Goal: Task Accomplishment & Management: Manage account settings

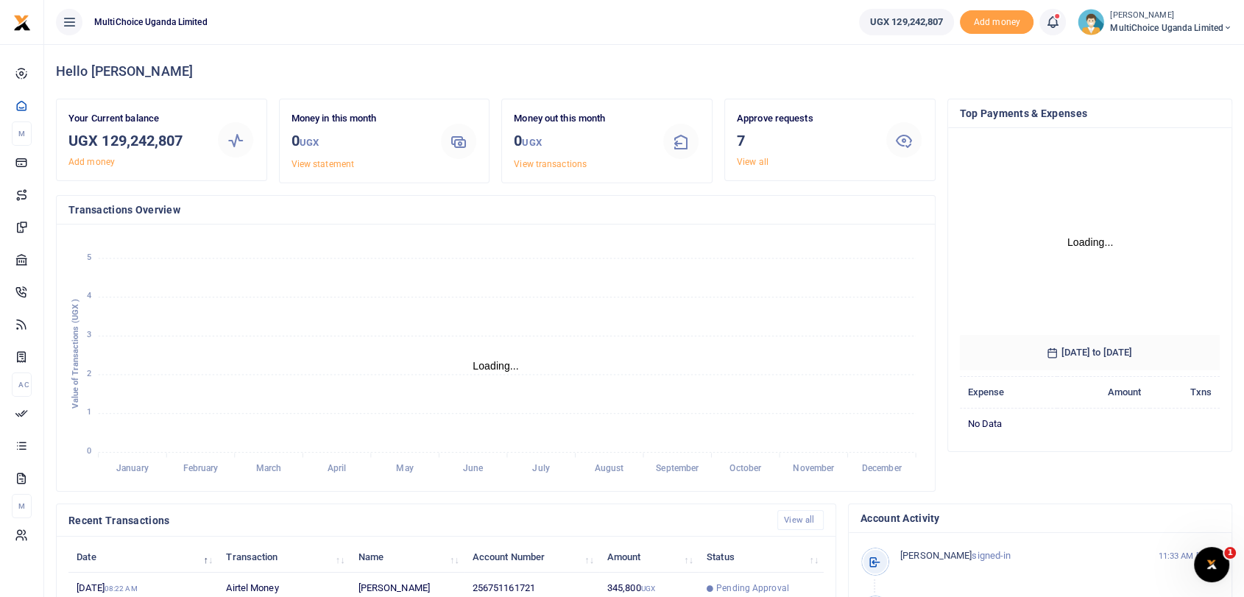
drag, startPoint x: 827, startPoint y: 146, endPoint x: 810, endPoint y: 146, distance: 17.7
click at [828, 146] on h3 "7" at bounding box center [805, 141] width 136 height 22
click at [760, 162] on link "View all" at bounding box center [753, 162] width 32 height 10
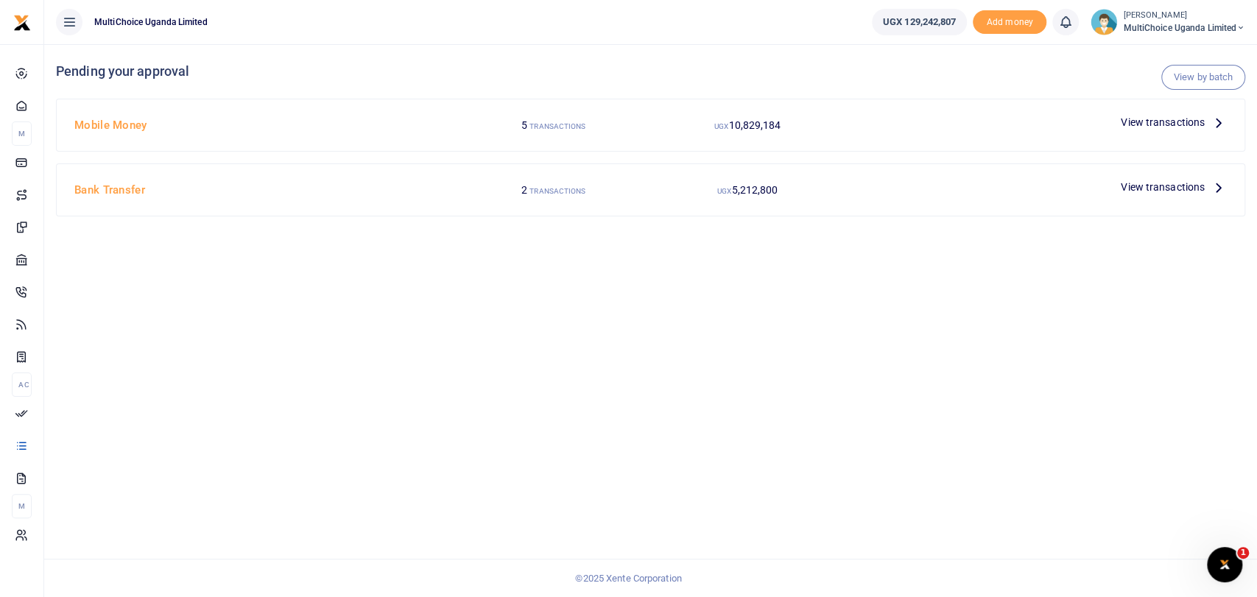
click at [1165, 190] on span "View transactions" at bounding box center [1162, 187] width 84 height 16
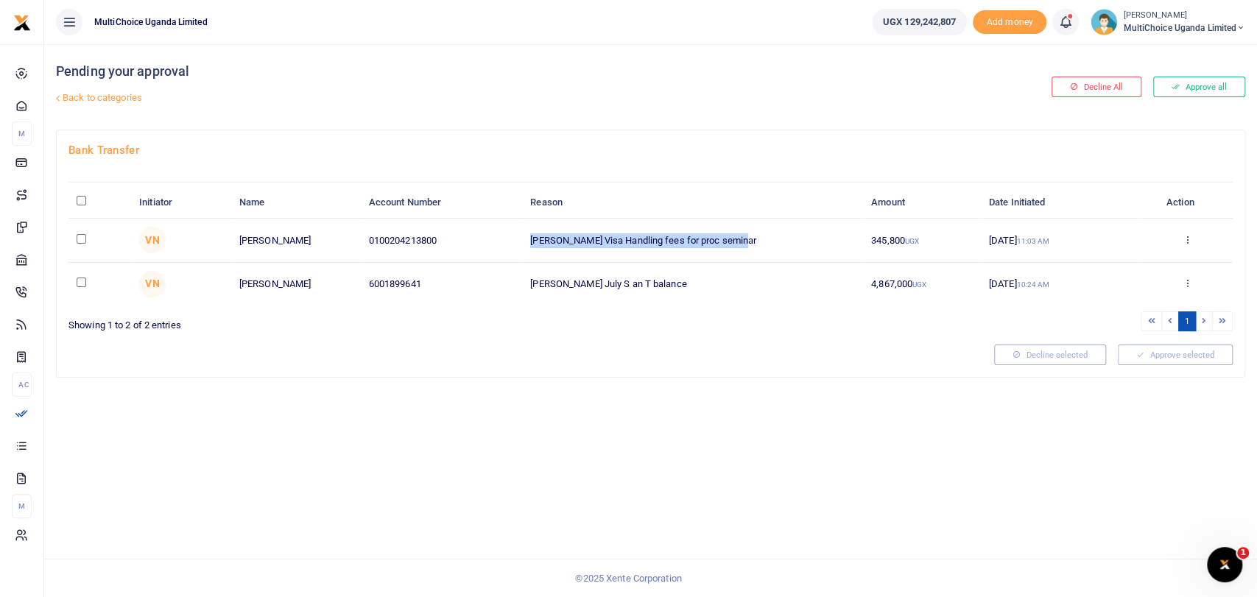
drag, startPoint x: 532, startPoint y: 243, endPoint x: 760, endPoint y: 243, distance: 227.5
click at [760, 243] on td "Juliet Tino Visa Handling fees for proc seminar" at bounding box center [692, 240] width 341 height 43
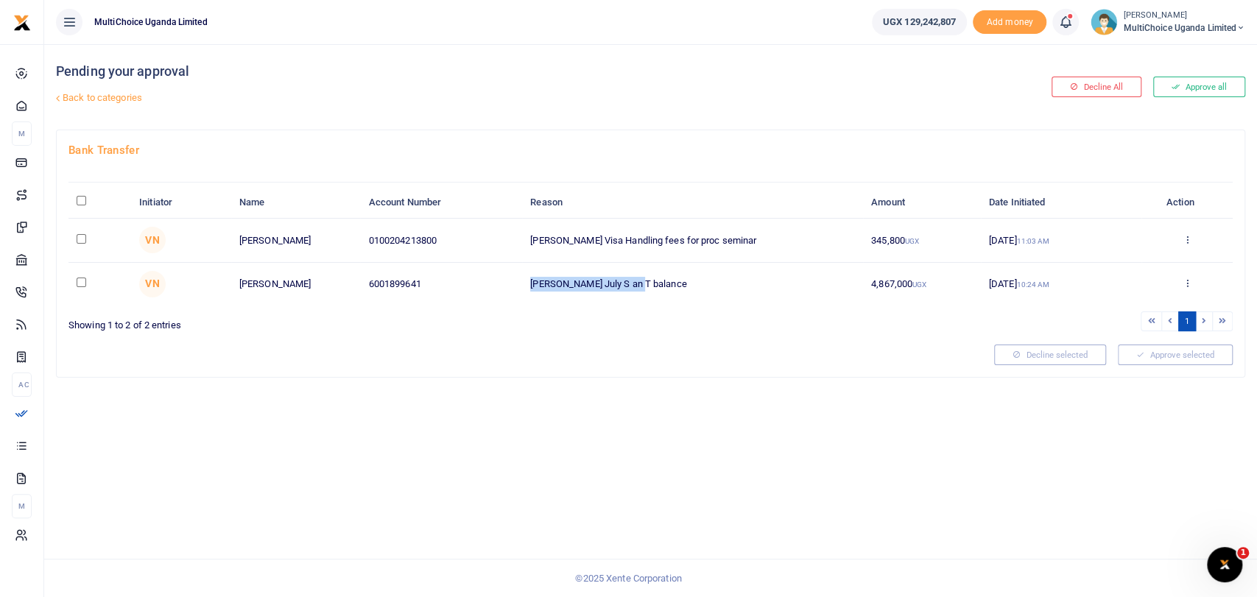
drag, startPoint x: 528, startPoint y: 286, endPoint x: 663, endPoint y: 292, distance: 134.8
click at [663, 292] on td "Ezra July S an T balance" at bounding box center [692, 284] width 341 height 43
click at [99, 99] on link "Back to categories" at bounding box center [448, 97] width 792 height 25
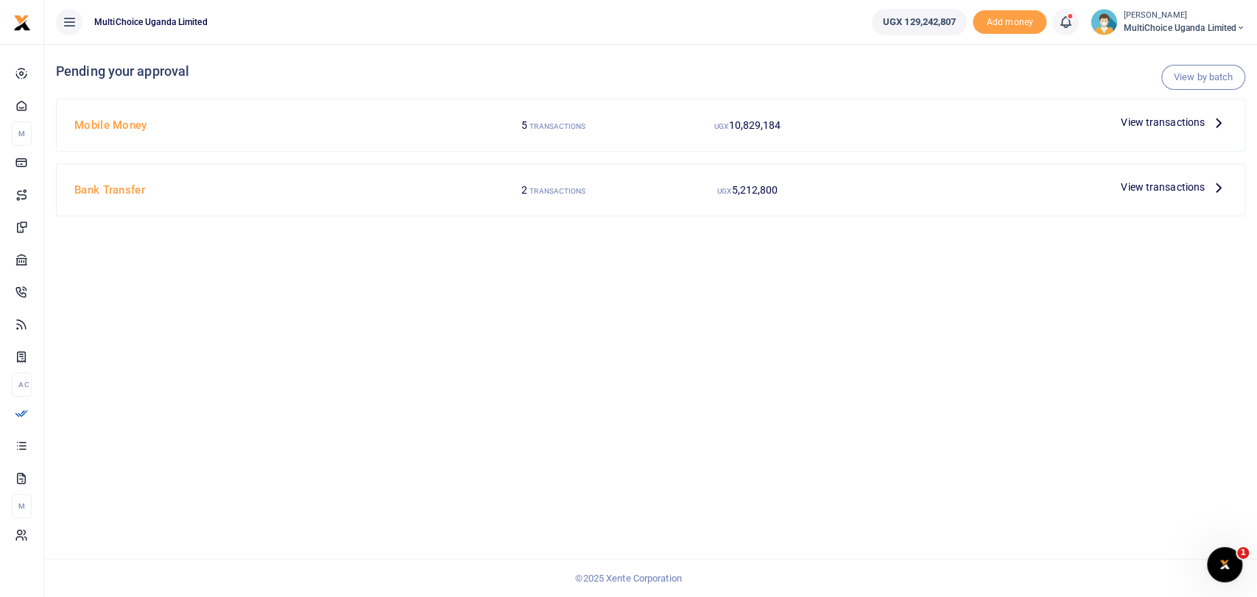
click at [1160, 119] on span "View transactions" at bounding box center [1162, 122] width 84 height 16
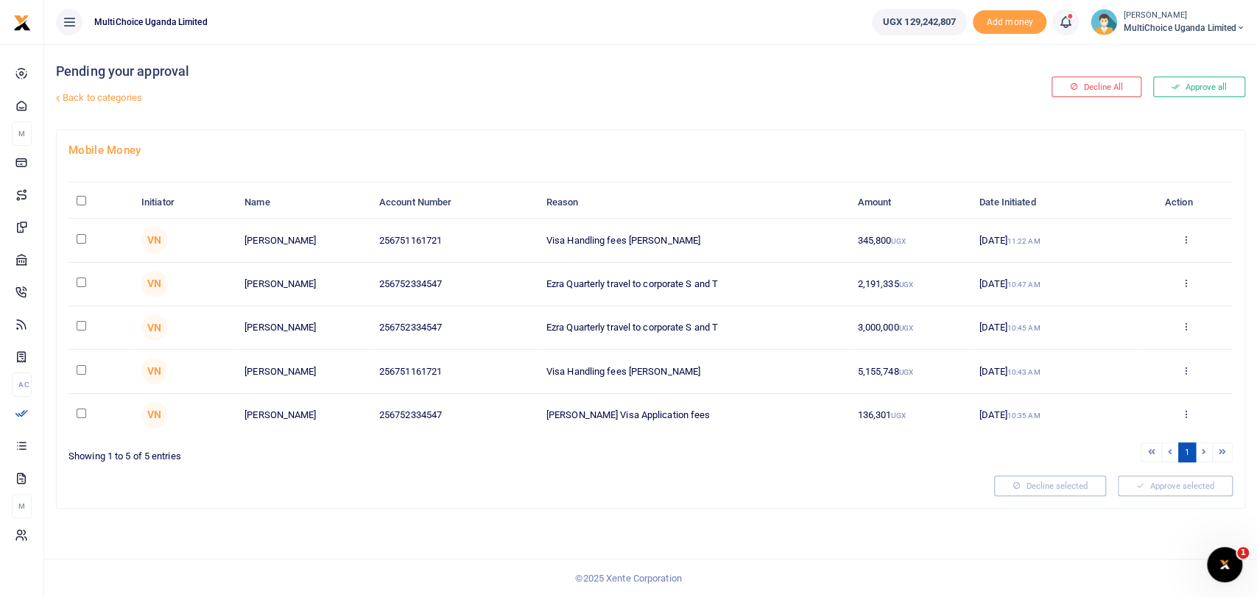
click at [888, 367] on td "5,155,748 UGX" at bounding box center [909, 371] width 121 height 43
click at [1184, 370] on icon at bounding box center [1185, 370] width 10 height 10
click at [1131, 431] on link "Decline" at bounding box center [1131, 427] width 116 height 21
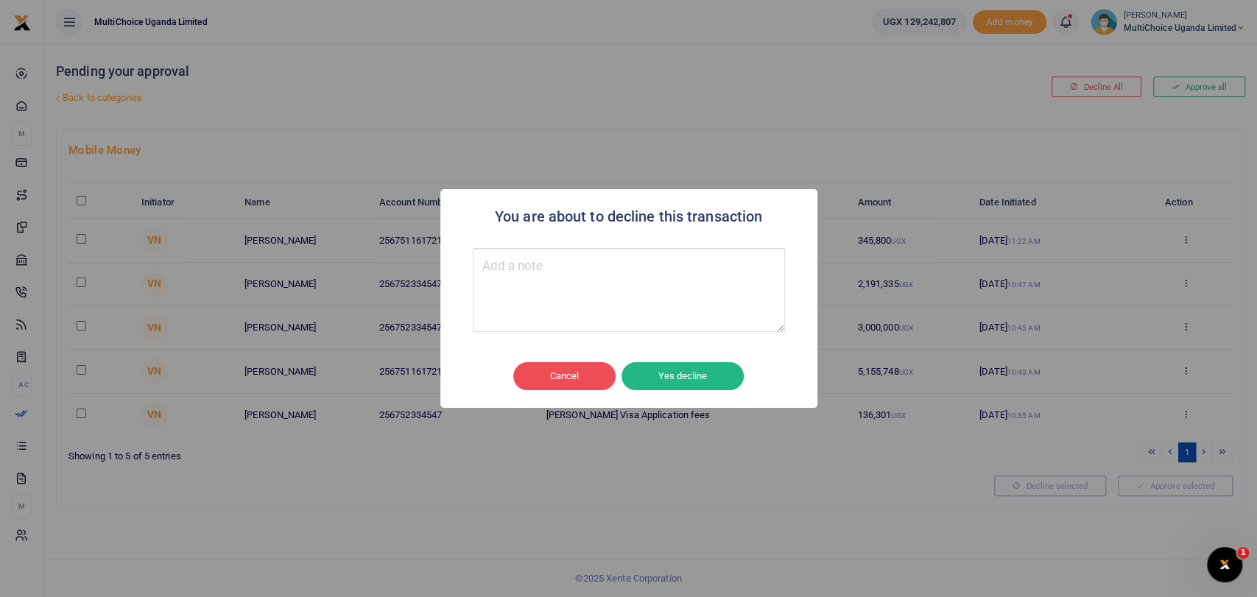
click at [643, 307] on textarea "Type your message here" at bounding box center [629, 290] width 312 height 84
type textarea "Incorrect Details"
click at [660, 368] on button "Yes decline" at bounding box center [682, 376] width 122 height 28
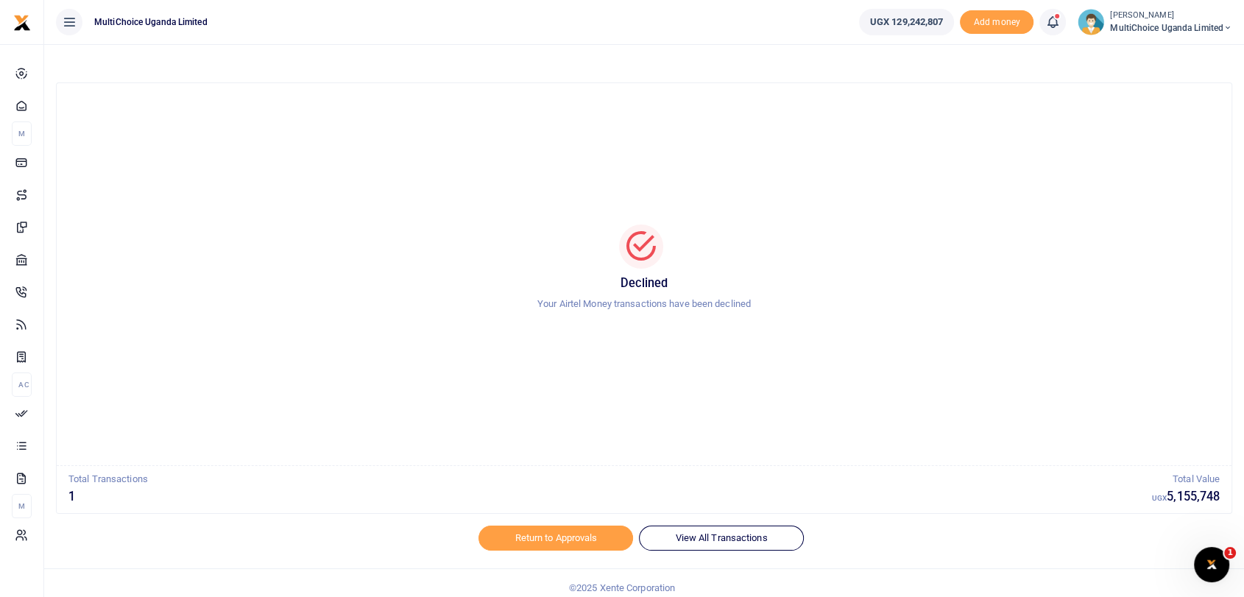
click at [1148, 21] on span "MultiChoice Uganda Limited" at bounding box center [1171, 27] width 122 height 13
click at [1165, 57] on link "Switch accounts" at bounding box center [1164, 53] width 129 height 21
